Goal: Information Seeking & Learning: Learn about a topic

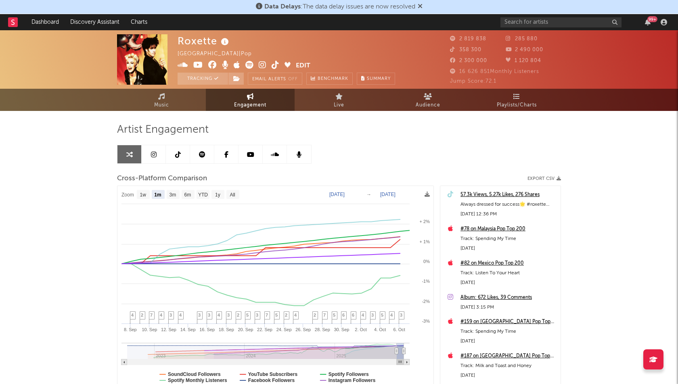
select select "1m"
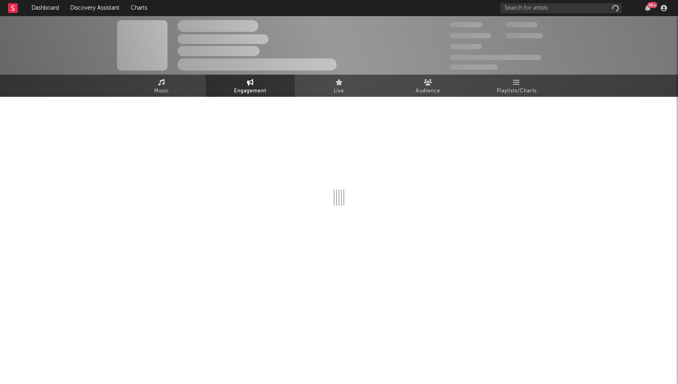
select select "1w"
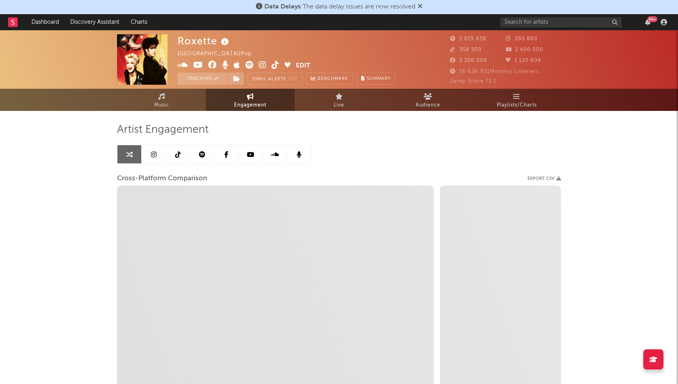
select select "1m"
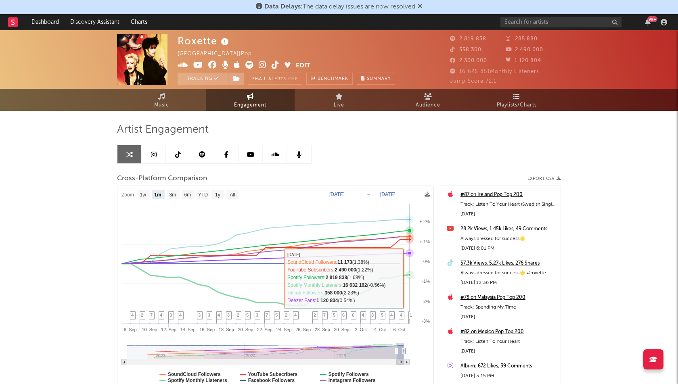
select select "1m"
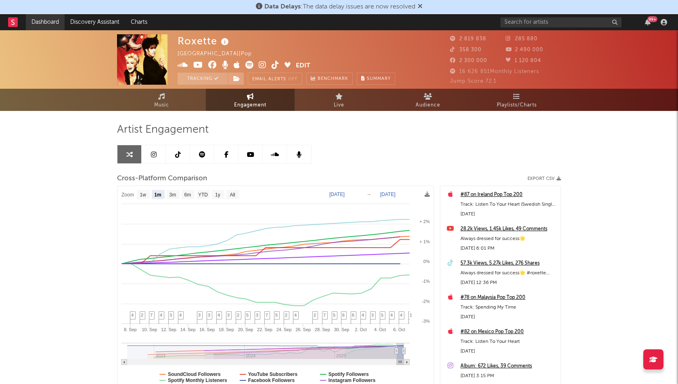
click at [50, 17] on link "Dashboard" at bounding box center [45, 22] width 39 height 16
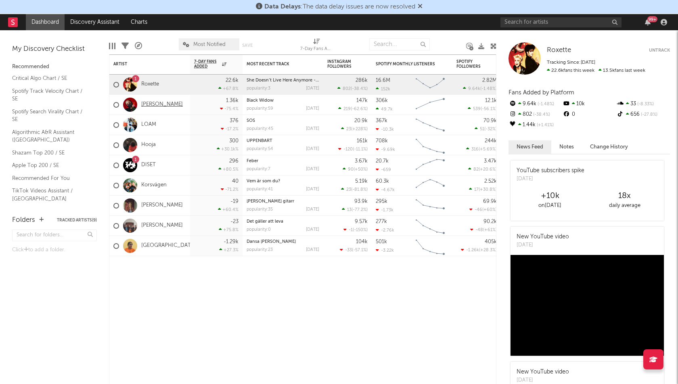
click at [146, 104] on link "[PERSON_NAME]" at bounding box center [162, 104] width 42 height 7
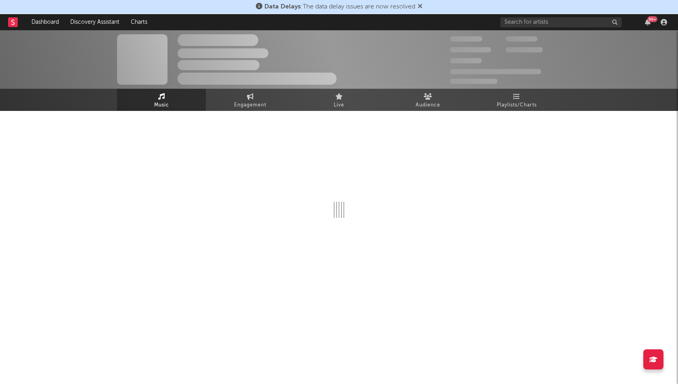
select select "1w"
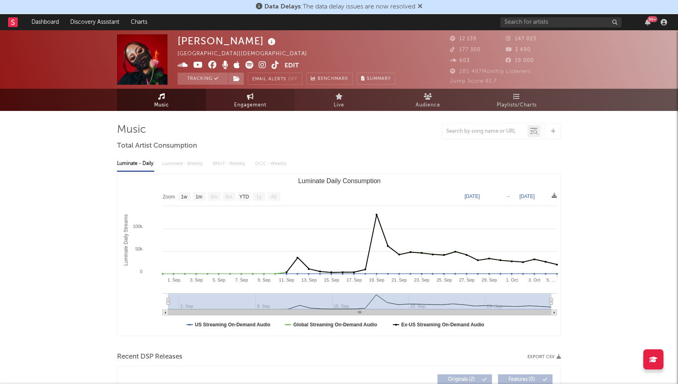
click at [259, 98] on link "Engagement" at bounding box center [250, 100] width 89 height 22
select select "1w"
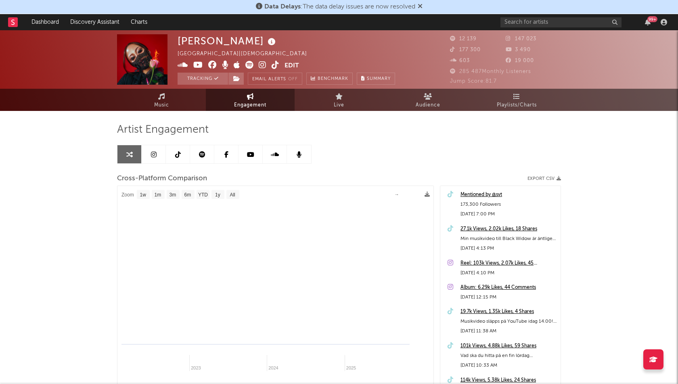
select select "1m"
